Goal: Find specific page/section: Find specific page/section

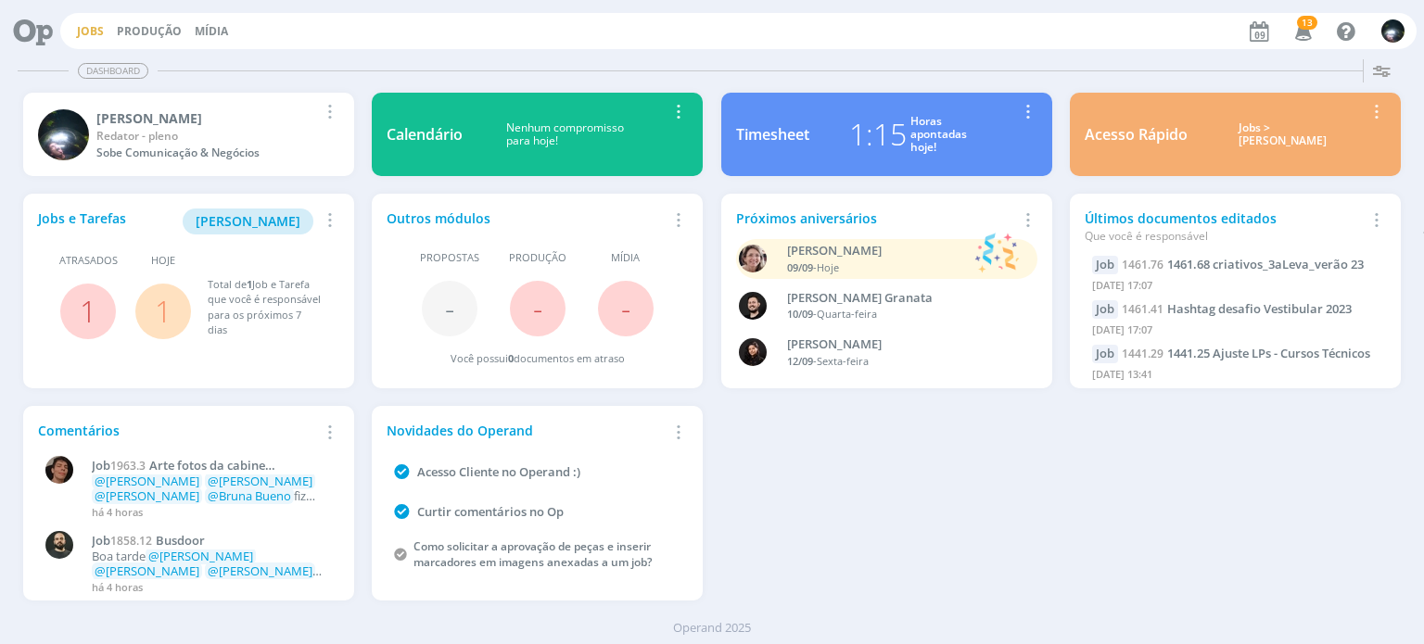
click at [89, 27] on link "Jobs" at bounding box center [90, 31] width 27 height 16
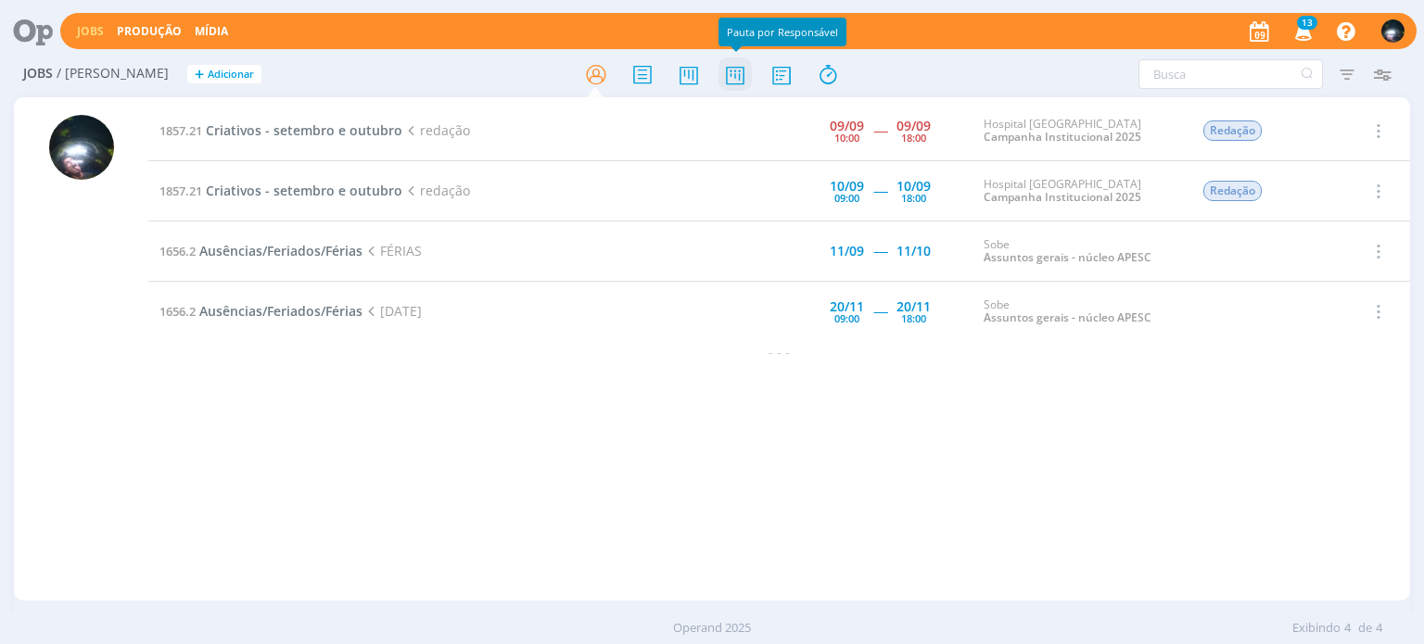
click at [734, 74] on icon at bounding box center [735, 75] width 33 height 36
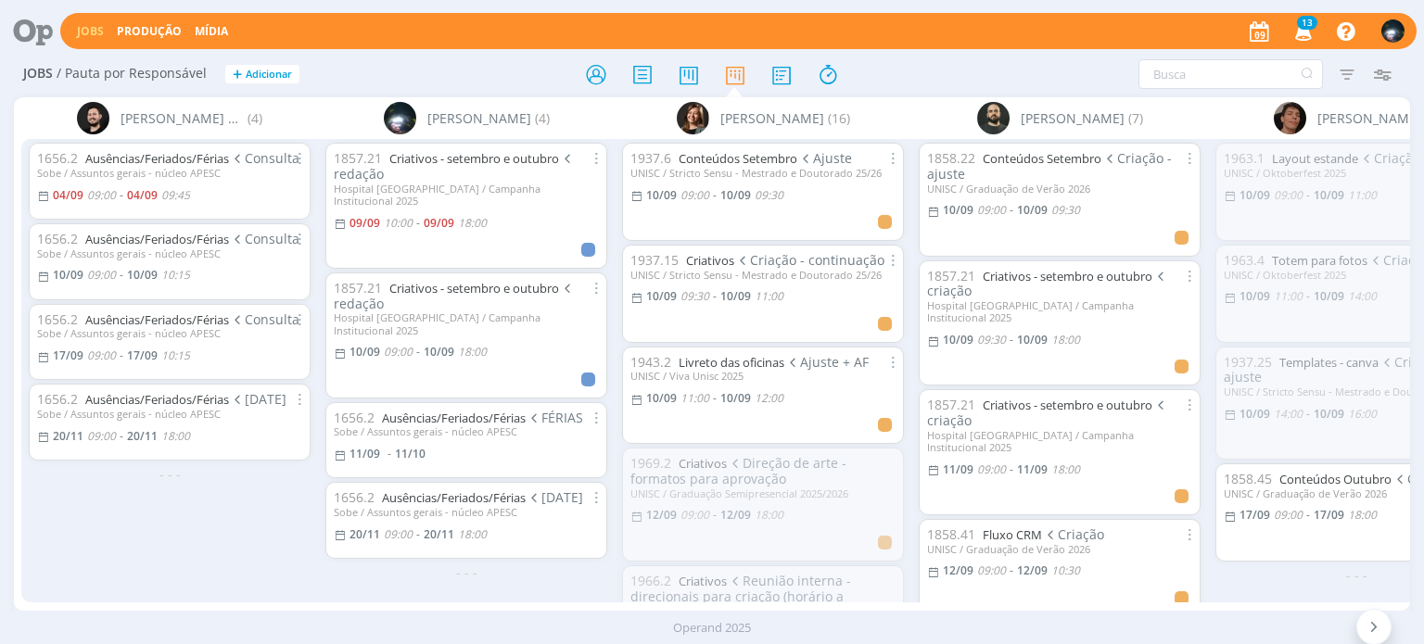
click at [1309, 23] on span "13" at bounding box center [1307, 23] width 20 height 14
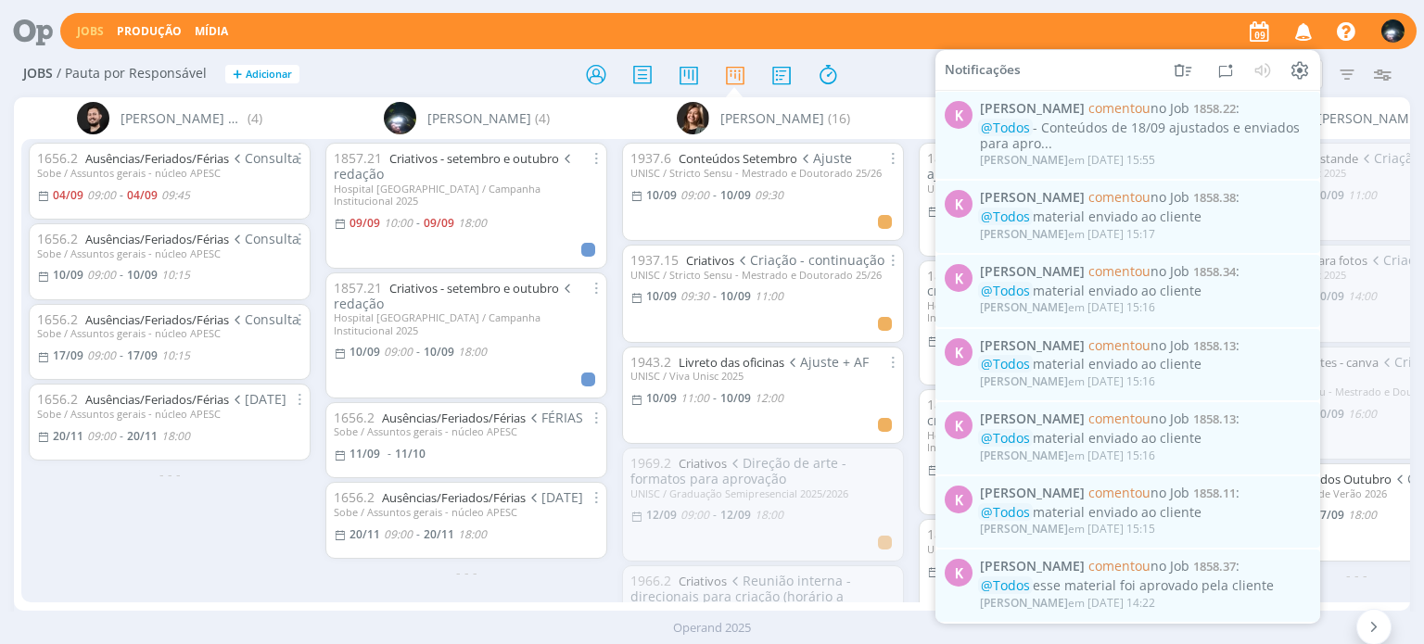
click at [1113, 23] on div "Jobs Produção Mídia Notificações K [PERSON_NAME] comentou no Job 1858.22 : @Tod…" at bounding box center [738, 31] width 1357 height 36
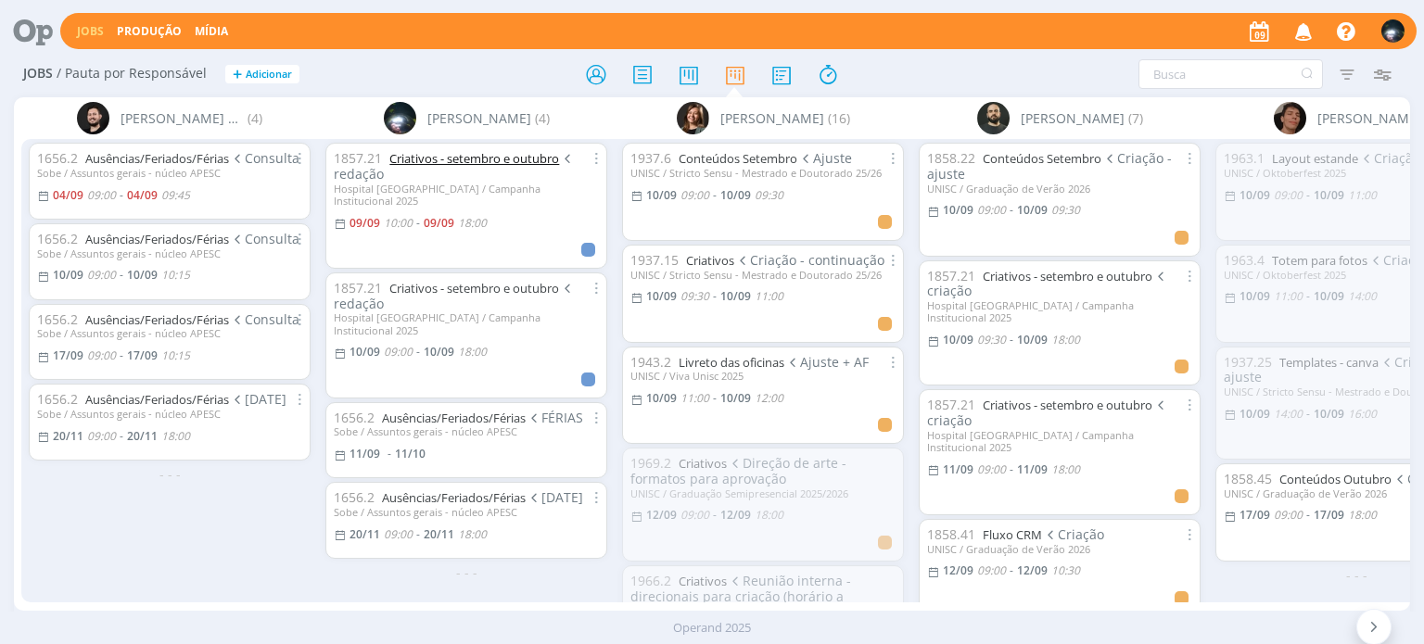
click at [407, 162] on link "Criativos - setembro e outubro" at bounding box center [474, 158] width 170 height 17
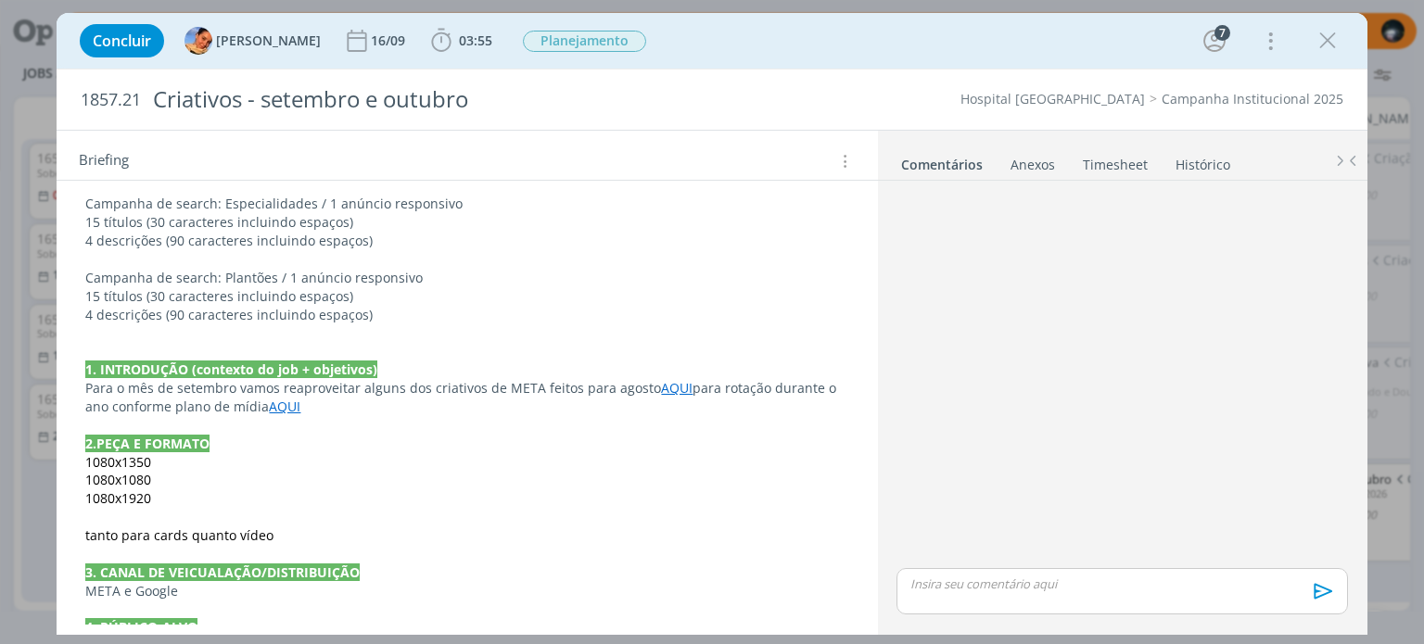
scroll to position [1669, 0]
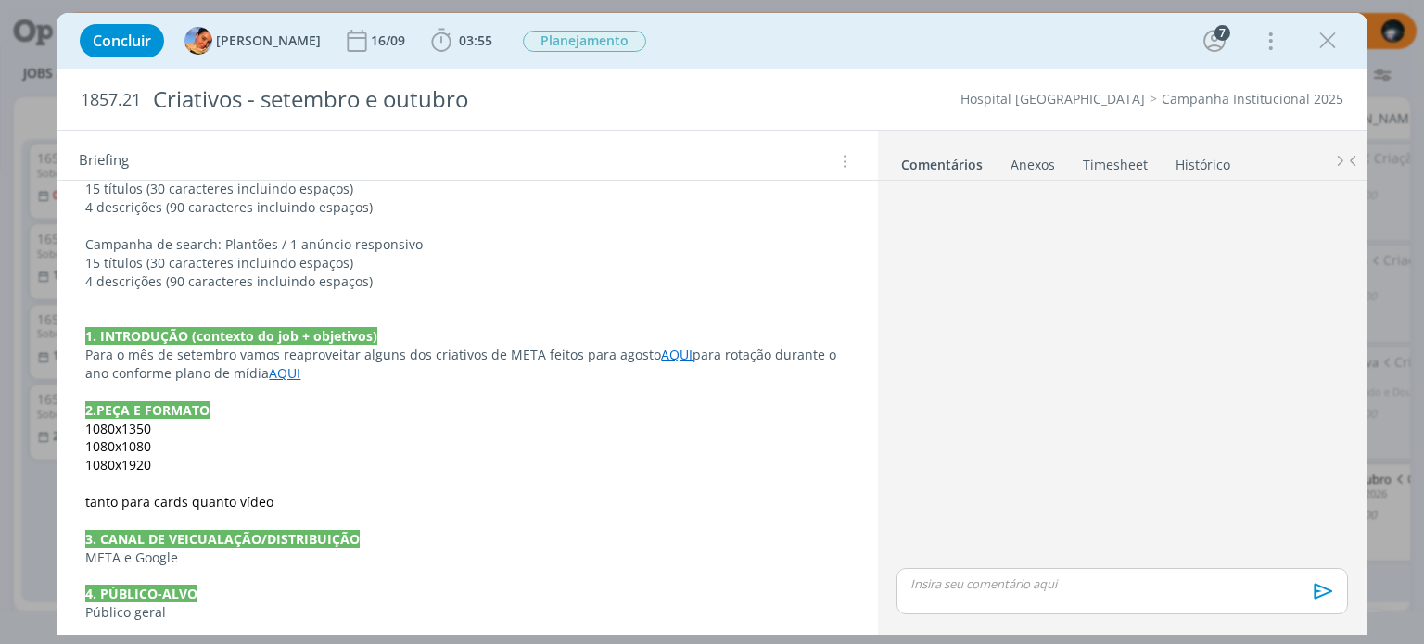
click at [666, 355] on link "AQUI" at bounding box center [677, 355] width 32 height 18
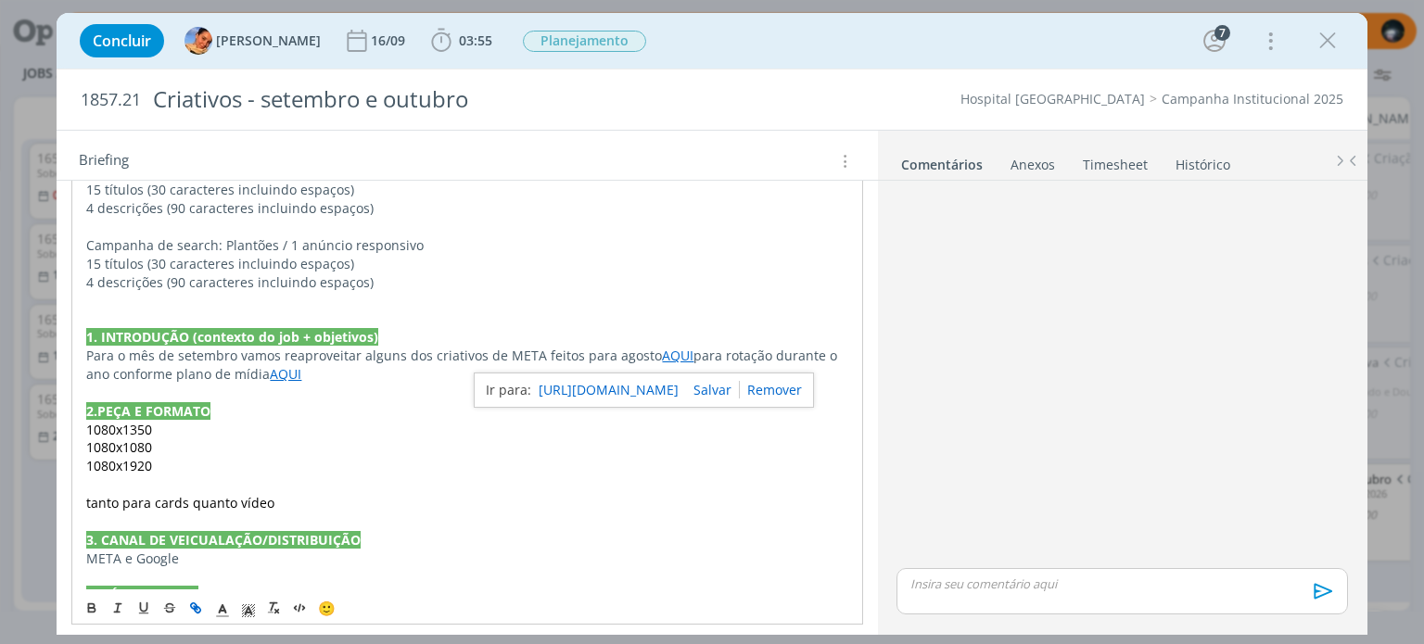
click at [660, 389] on link "[URL][DOMAIN_NAME]" at bounding box center [609, 390] width 140 height 24
